Goal: Information Seeking & Learning: Understand process/instructions

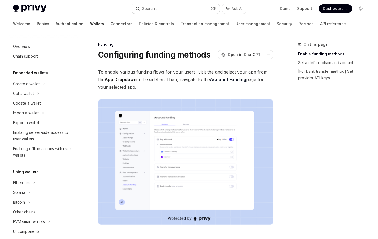
click at [153, 9] on div "Search..." at bounding box center [149, 8] width 15 height 6
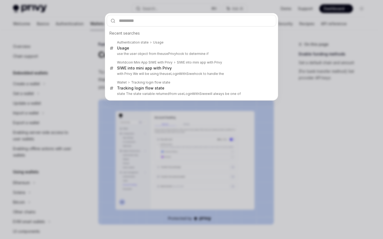
drag, startPoint x: 38, startPoint y: 43, endPoint x: 50, endPoint y: 41, distance: 11.6
click at [38, 42] on div "Recent searches Authentication state Usage Usage use the user object from the u…" at bounding box center [191, 119] width 383 height 239
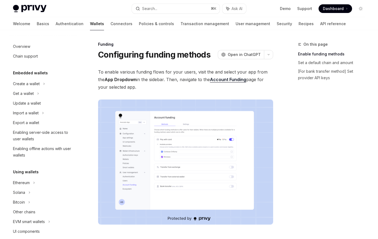
click at [111, 24] on link "Connectors" at bounding box center [122, 23] width 22 height 13
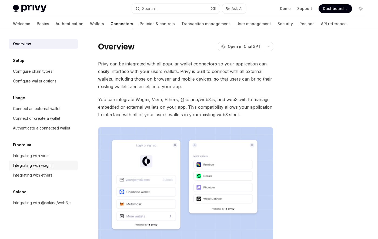
click at [31, 164] on div "Integrating with wagmi" at bounding box center [32, 165] width 39 height 6
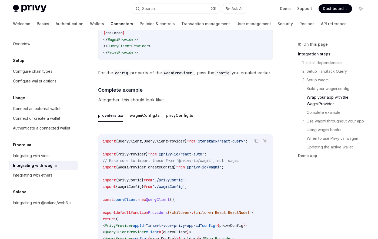
scroll to position [964, 0]
click at [149, 122] on button "wagmiConfig.ts" at bounding box center [145, 115] width 30 height 13
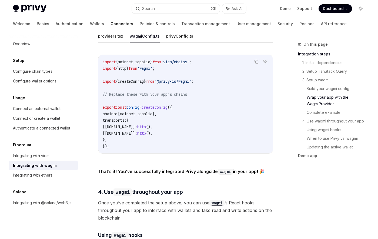
scroll to position [964, 0]
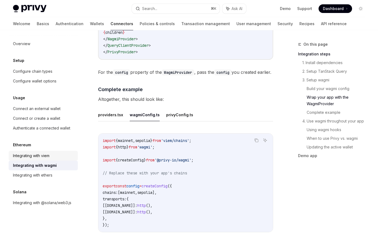
click at [50, 159] on div "Integrating with viem" at bounding box center [31, 156] width 37 height 6
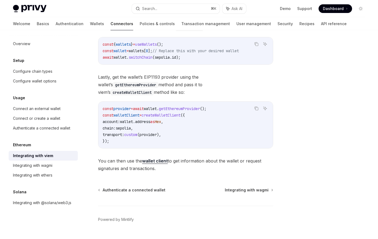
scroll to position [143, 0]
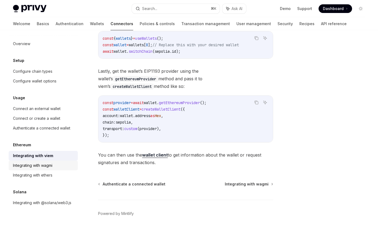
click at [48, 167] on div "Integrating with wagmi" at bounding box center [32, 165] width 39 height 6
type textarea "*"
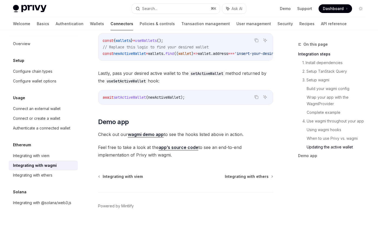
scroll to position [1648, 0]
